Goal: Answer question/provide support: Ask a question

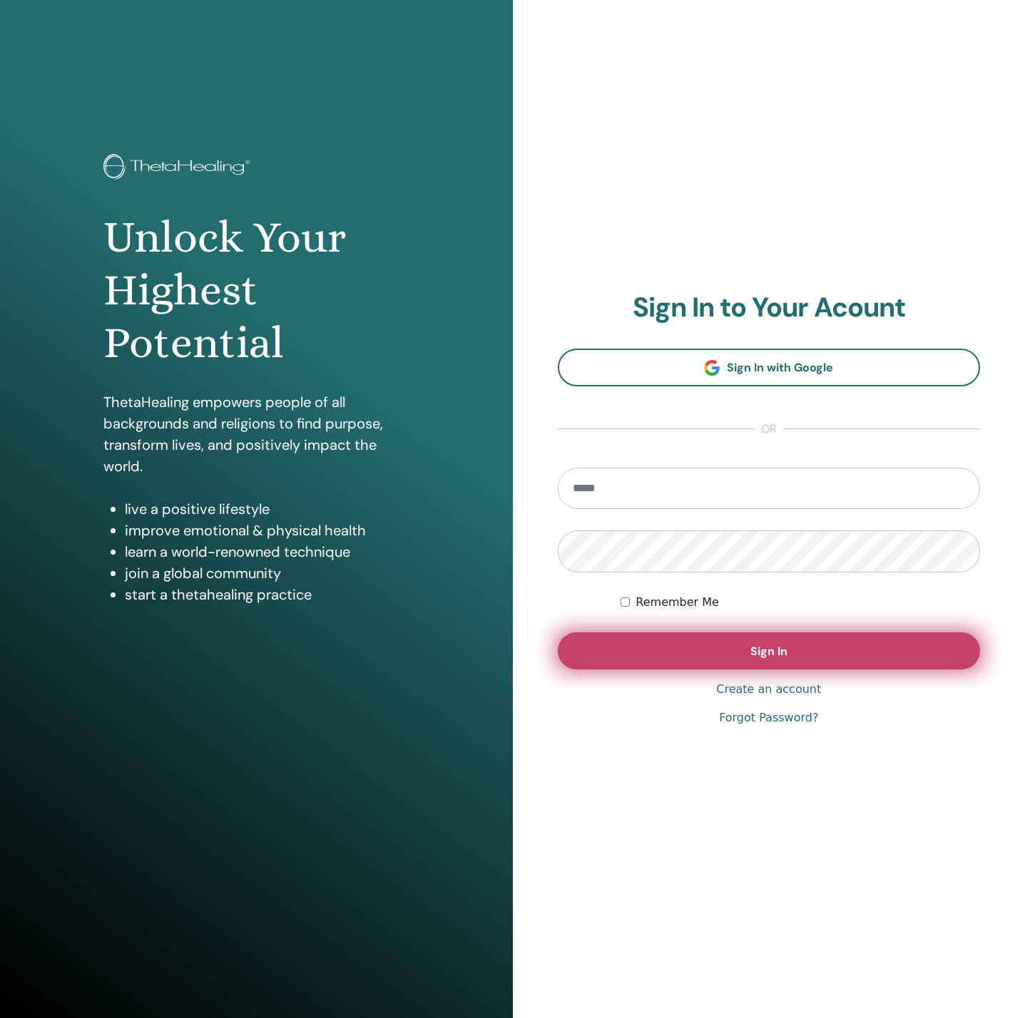
type input "**********"
click at [720, 649] on button "Sign In" at bounding box center [769, 651] width 423 height 37
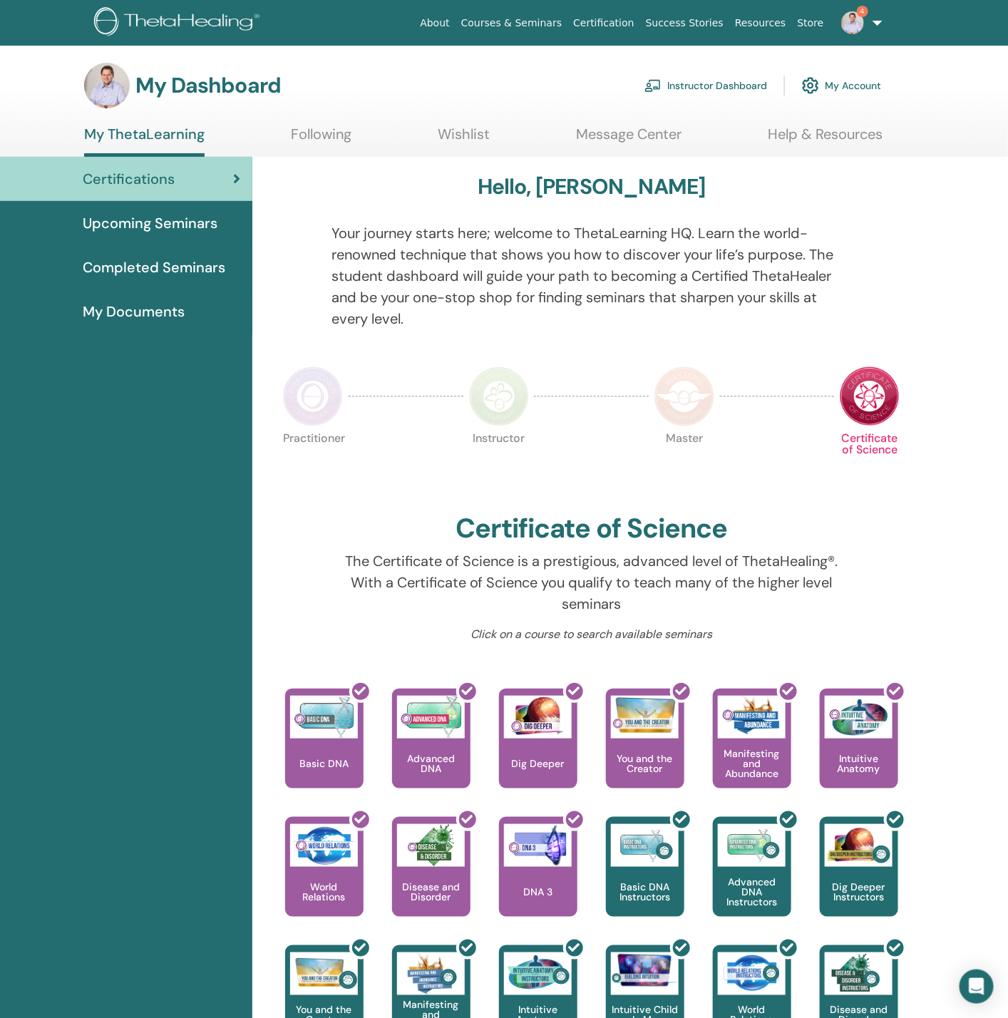
click at [843, 77] on link "My Account" at bounding box center [841, 85] width 79 height 31
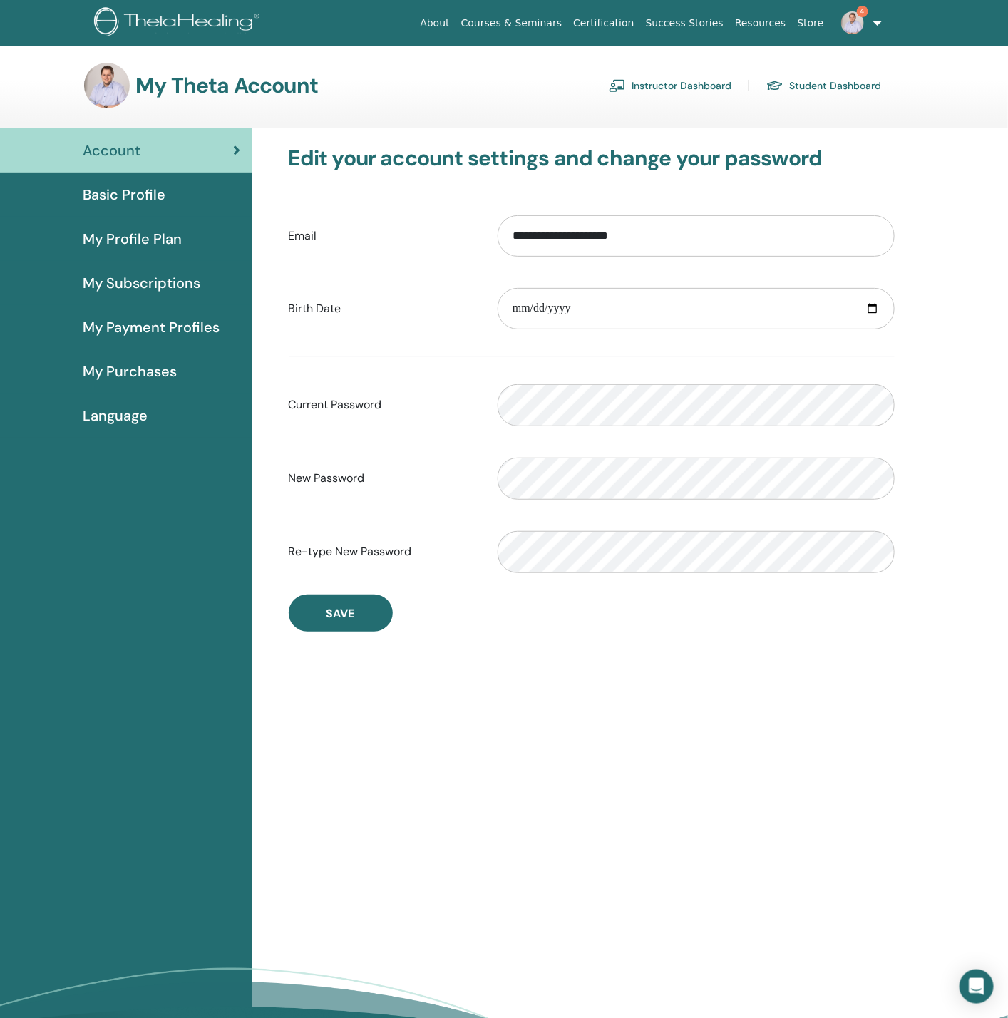
click at [864, 21] on img at bounding box center [852, 22] width 23 height 23
click at [816, 332] on span "Support" at bounding box center [800, 337] width 37 height 13
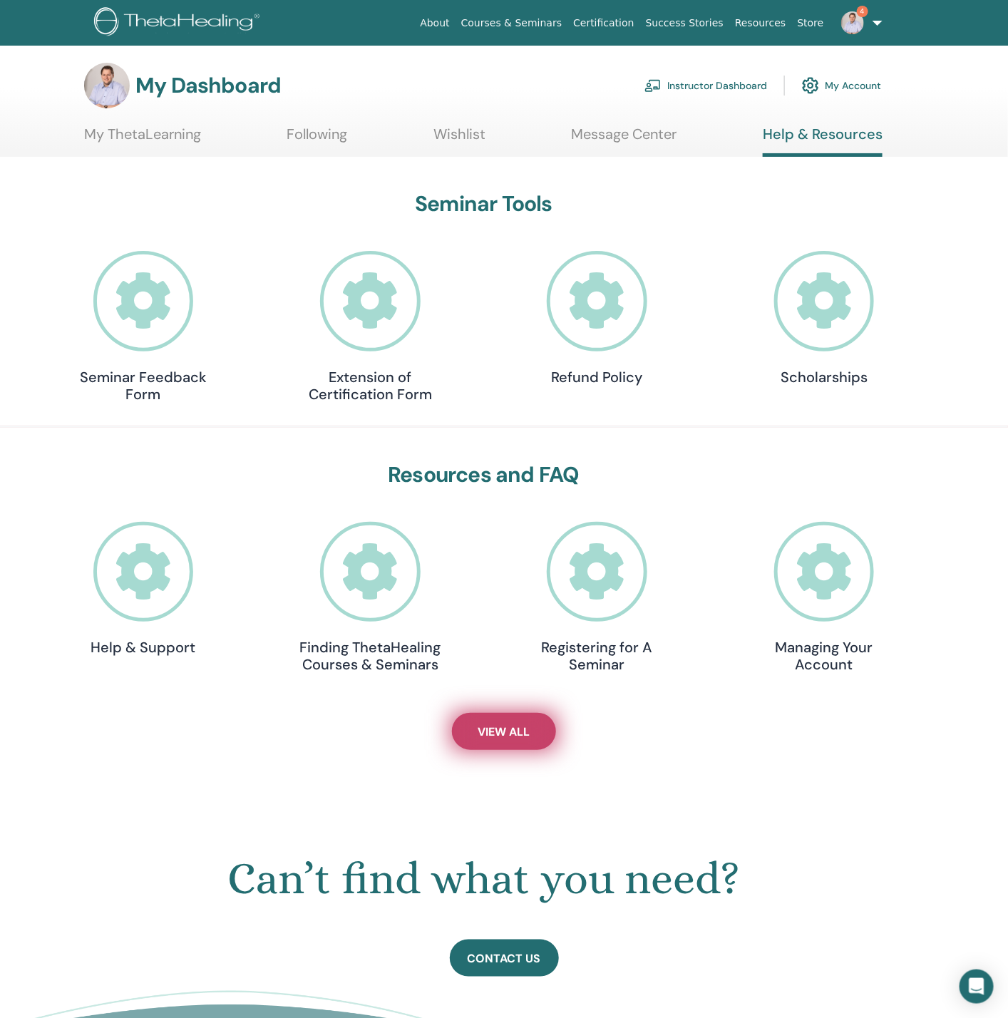
click at [520, 739] on link "View All" at bounding box center [504, 731] width 104 height 37
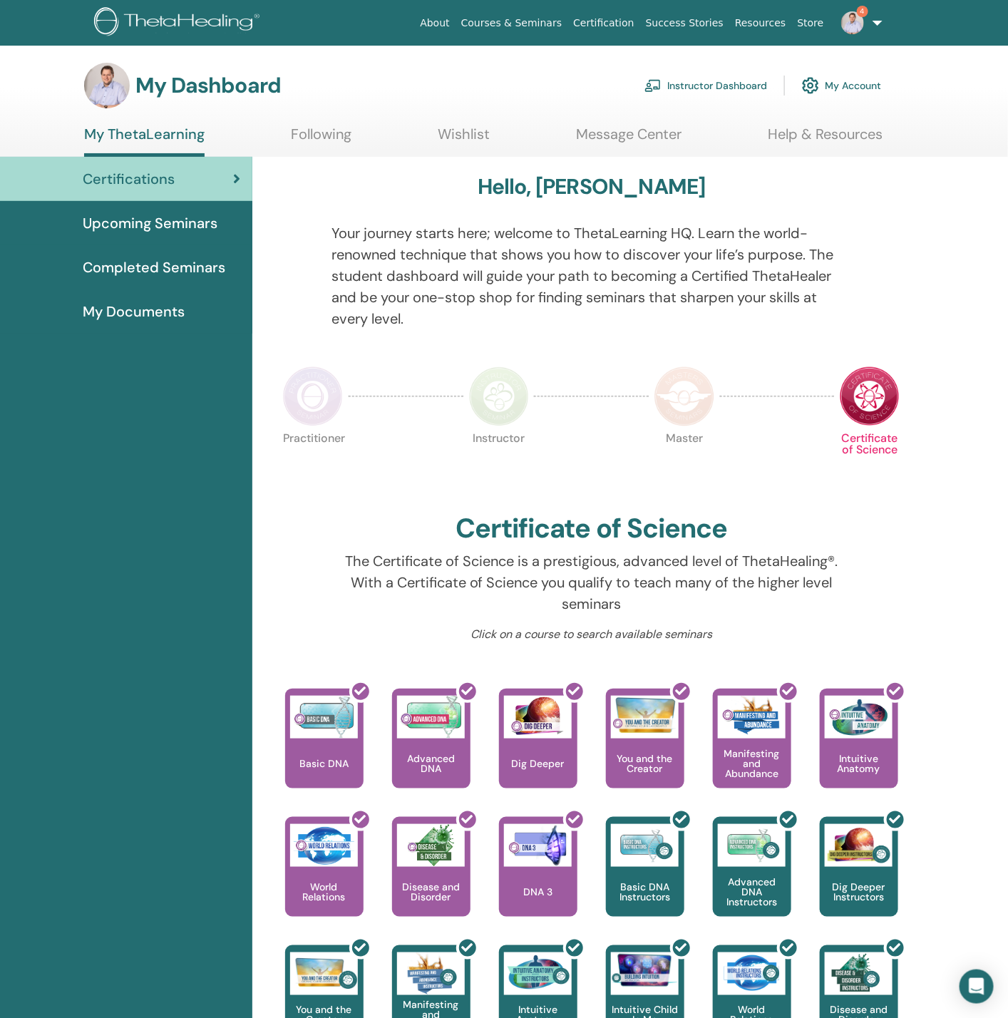
click at [108, 30] on img at bounding box center [179, 23] width 170 height 32
